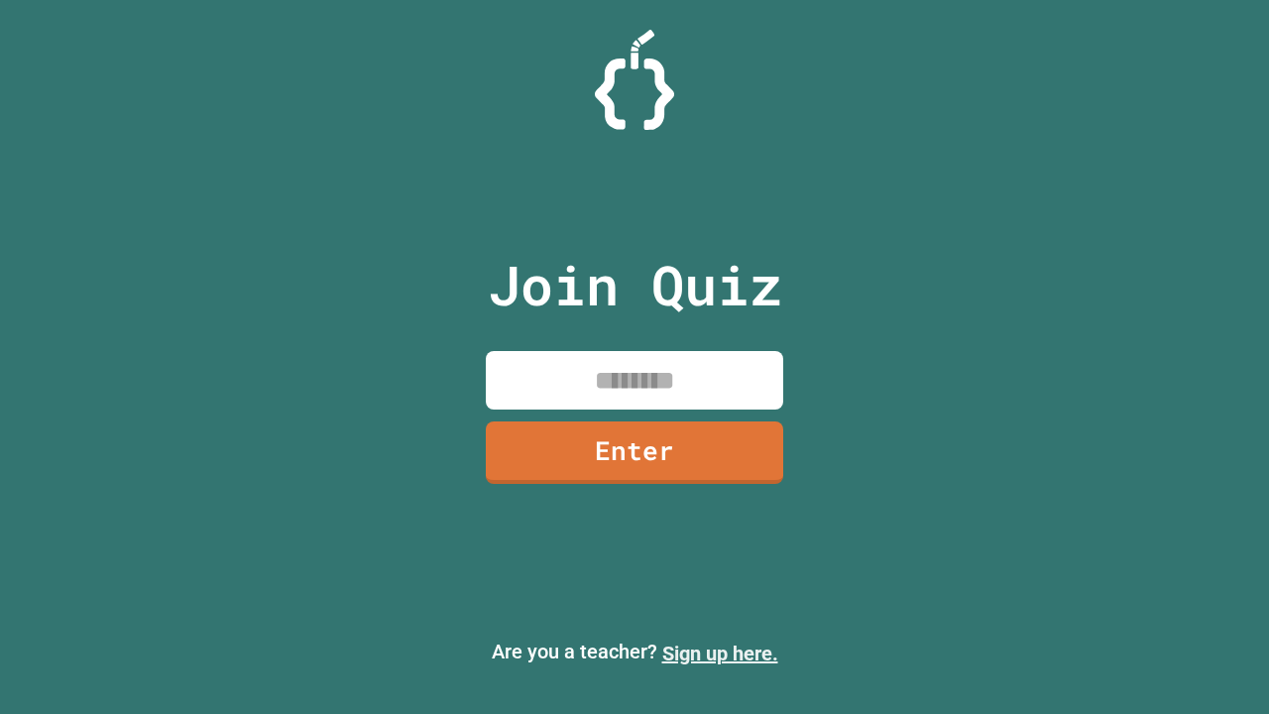
click at [720, 654] on link "Sign up here." at bounding box center [720, 654] width 116 height 24
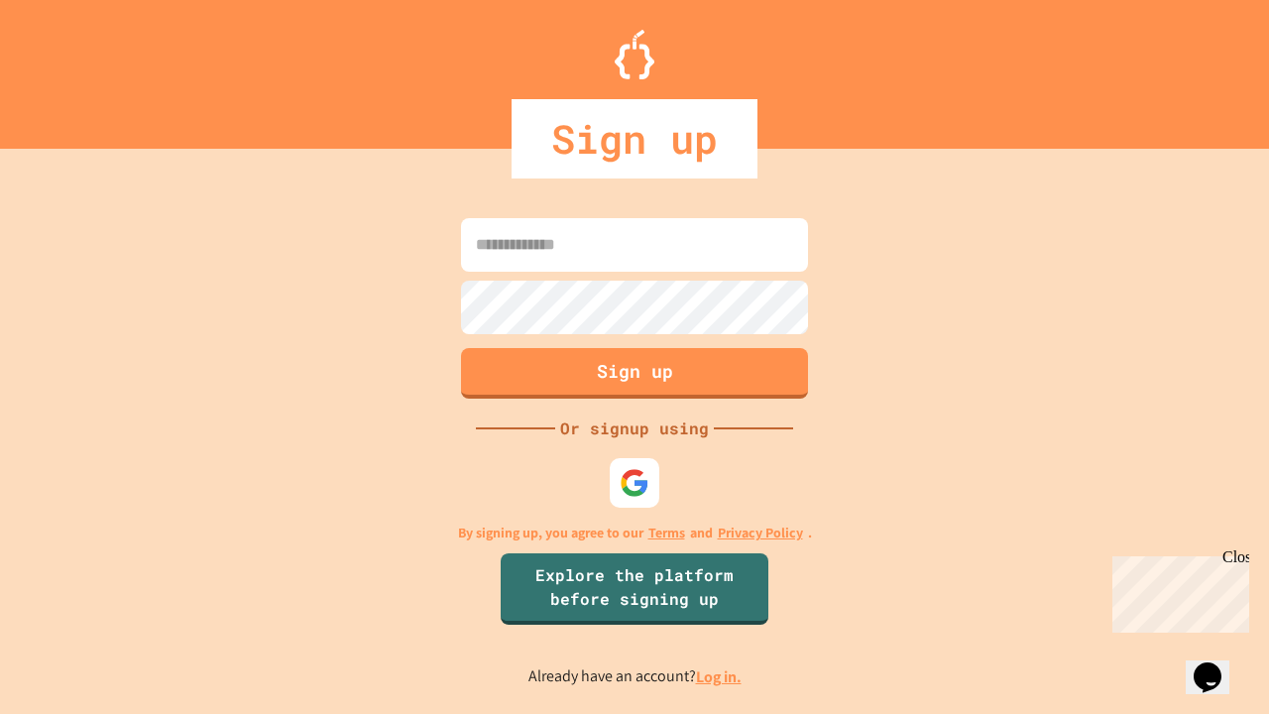
click at [720, 676] on link "Log in." at bounding box center [719, 676] width 46 height 21
